Goal: Information Seeking & Learning: Learn about a topic

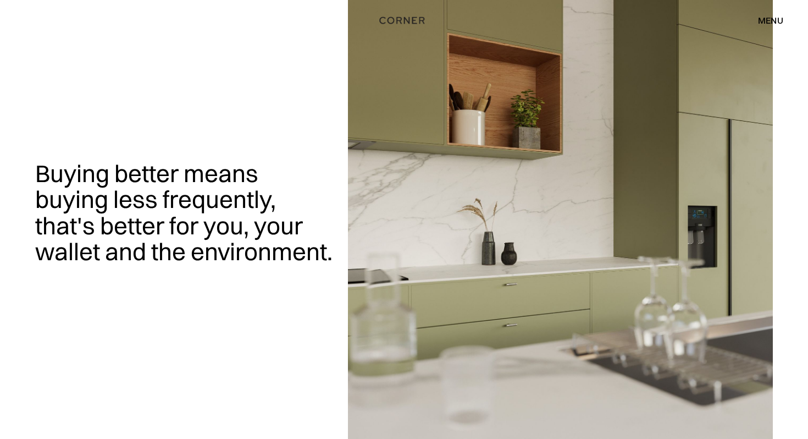
click at [767, 16] on div "menu" at bounding box center [770, 20] width 25 height 9
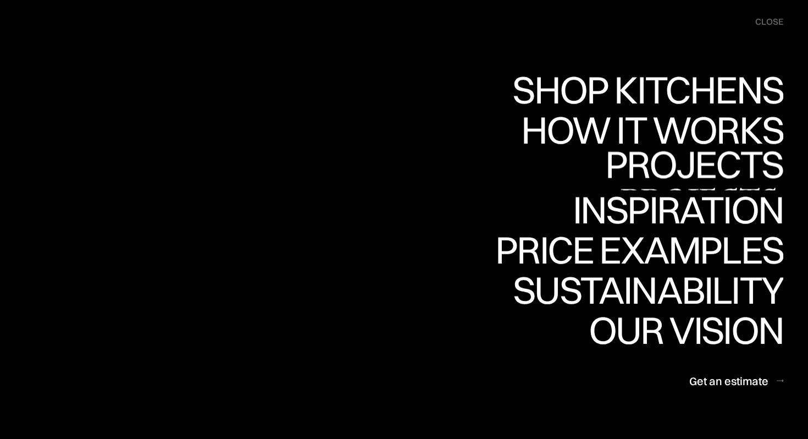
click at [671, 183] on div "Projects" at bounding box center [694, 202] width 178 height 38
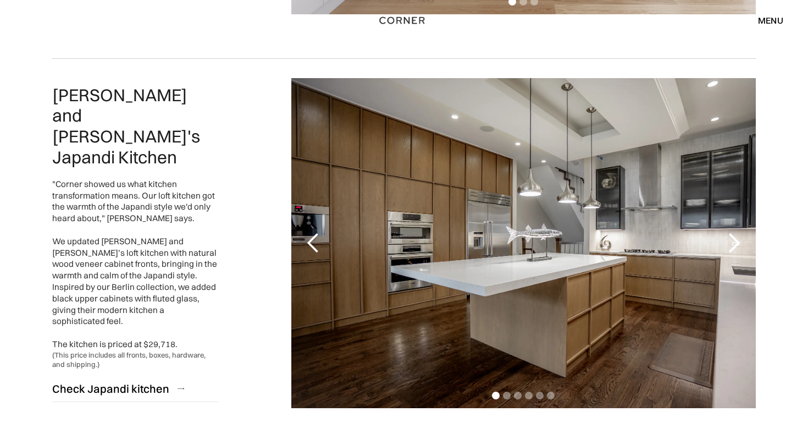
scroll to position [478, 0]
click at [737, 243] on div "next slide" at bounding box center [734, 242] width 22 height 22
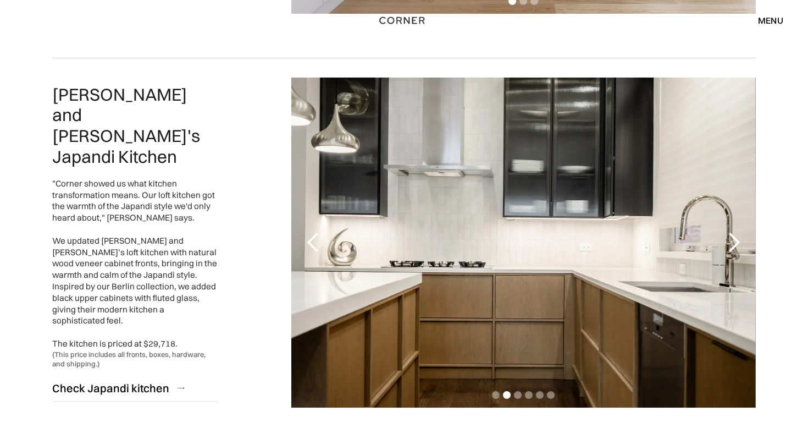
click at [731, 246] on div "next slide" at bounding box center [734, 242] width 22 height 22
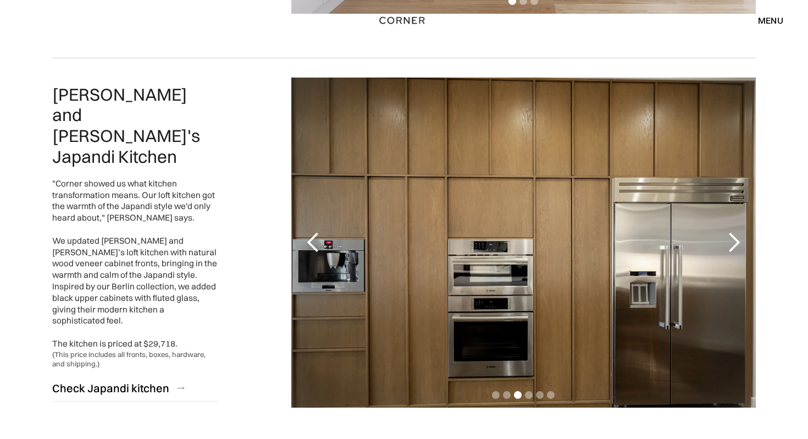
click at [731, 246] on div "next slide" at bounding box center [734, 242] width 22 height 22
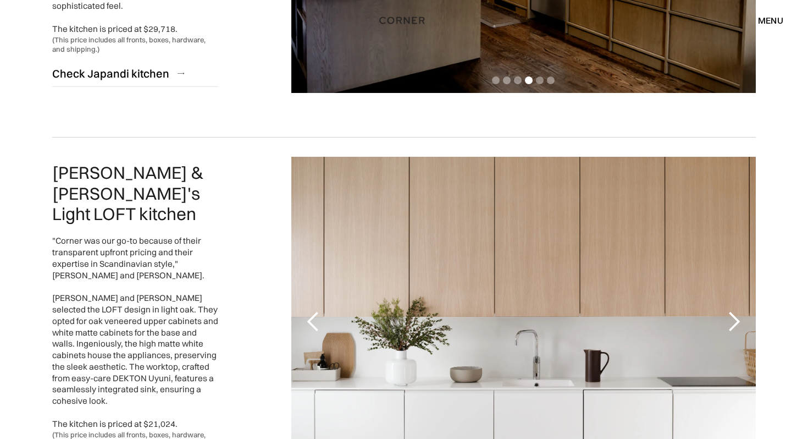
scroll to position [598, 0]
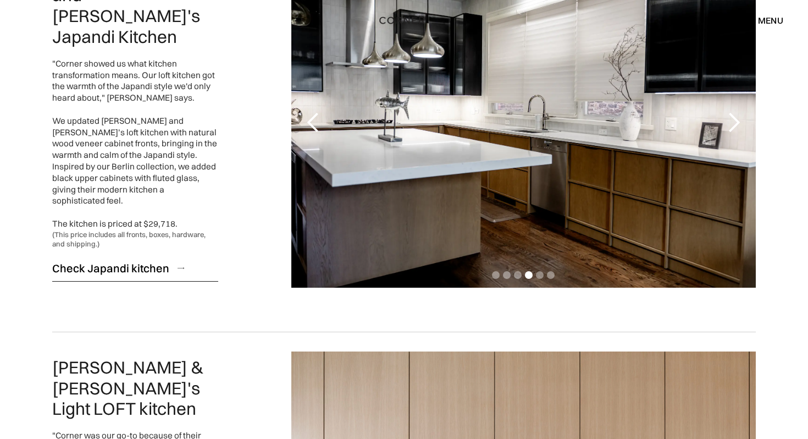
click at [129, 261] on div "Check Japandi kitchen" at bounding box center [110, 268] width 117 height 15
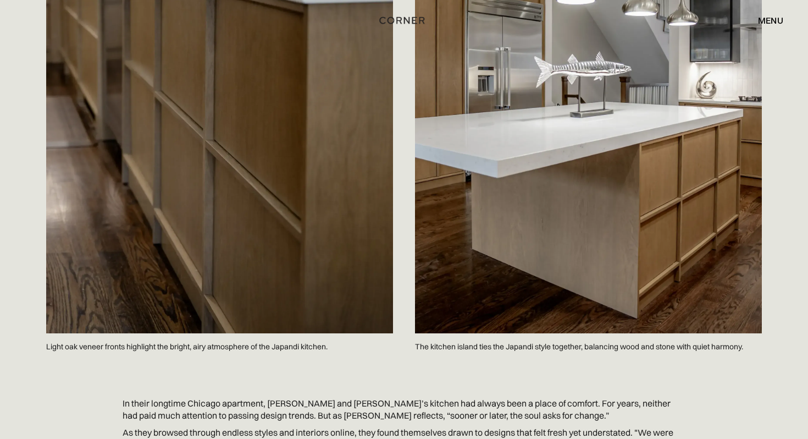
scroll to position [362, 0]
